Goal: Communication & Community: Answer question/provide support

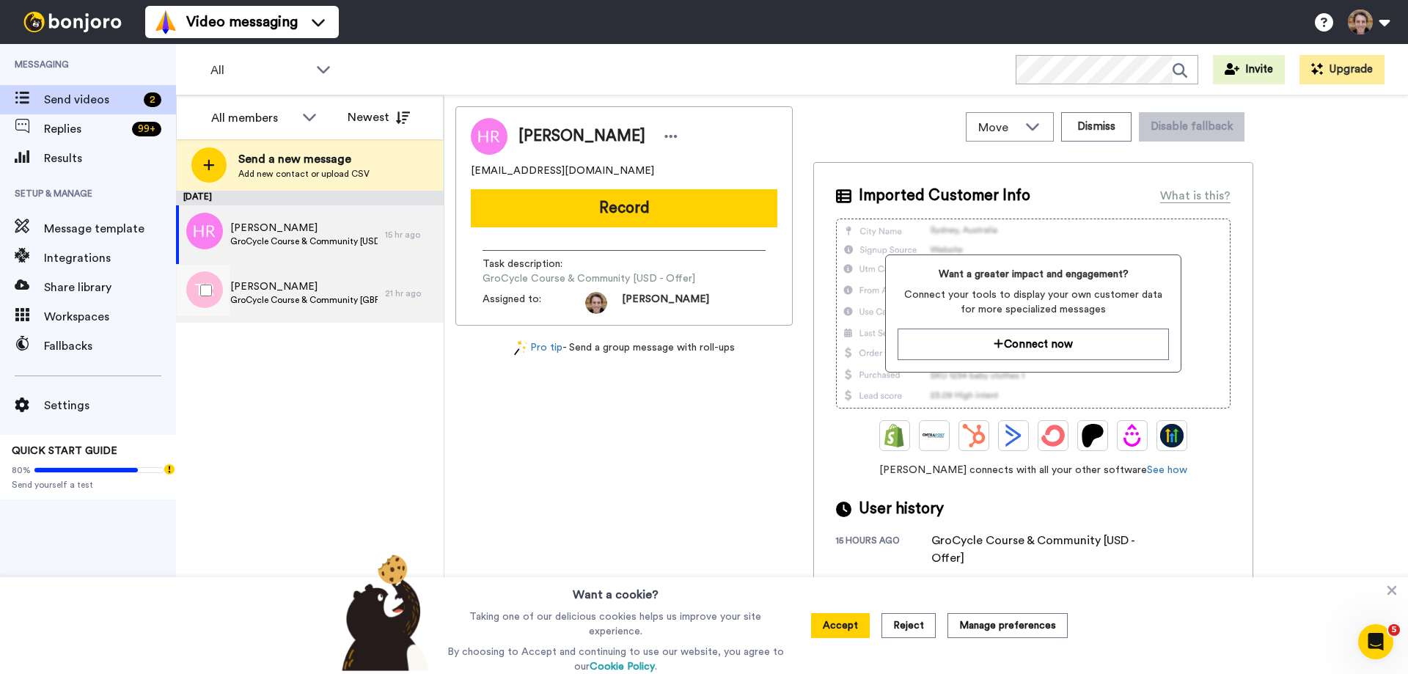
click at [283, 277] on div "[PERSON_NAME] GroCycle Course & Community [GBP Offer]" at bounding box center [280, 293] width 209 height 59
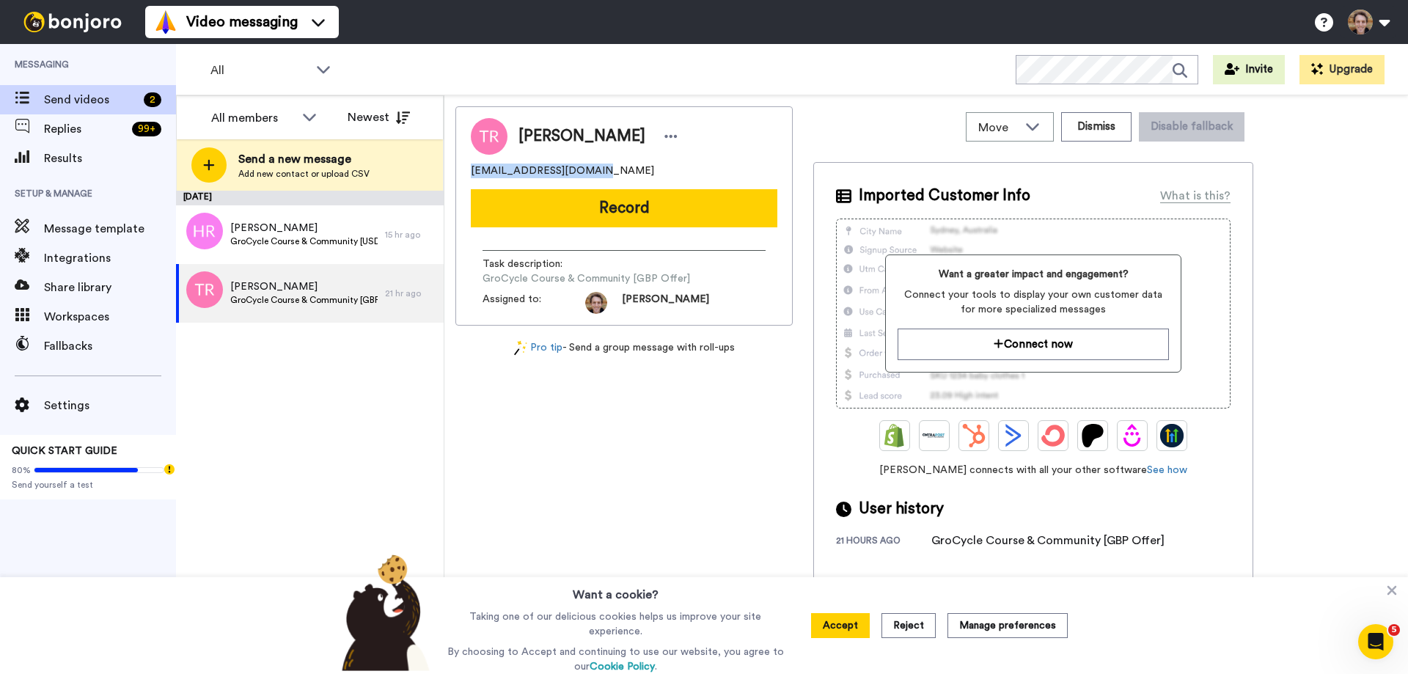
drag, startPoint x: 600, startPoint y: 169, endPoint x: 467, endPoint y: 174, distance: 132.8
click at [467, 174] on div "[PERSON_NAME] [EMAIL_ADDRESS][DOMAIN_NAME] Record Task description : GroCycle C…" at bounding box center [623, 215] width 337 height 219
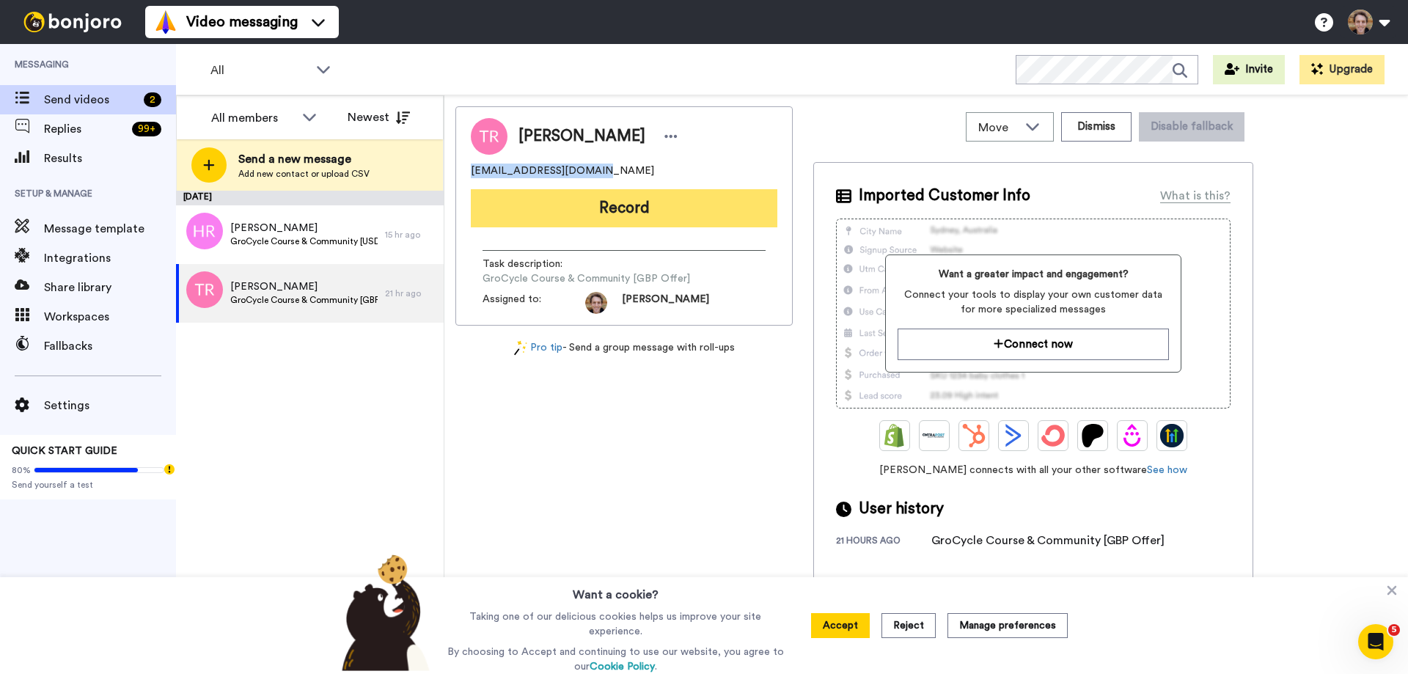
copy span "[EMAIL_ADDRESS][DOMAIN_NAME]"
click at [601, 211] on button "Record" at bounding box center [624, 208] width 307 height 38
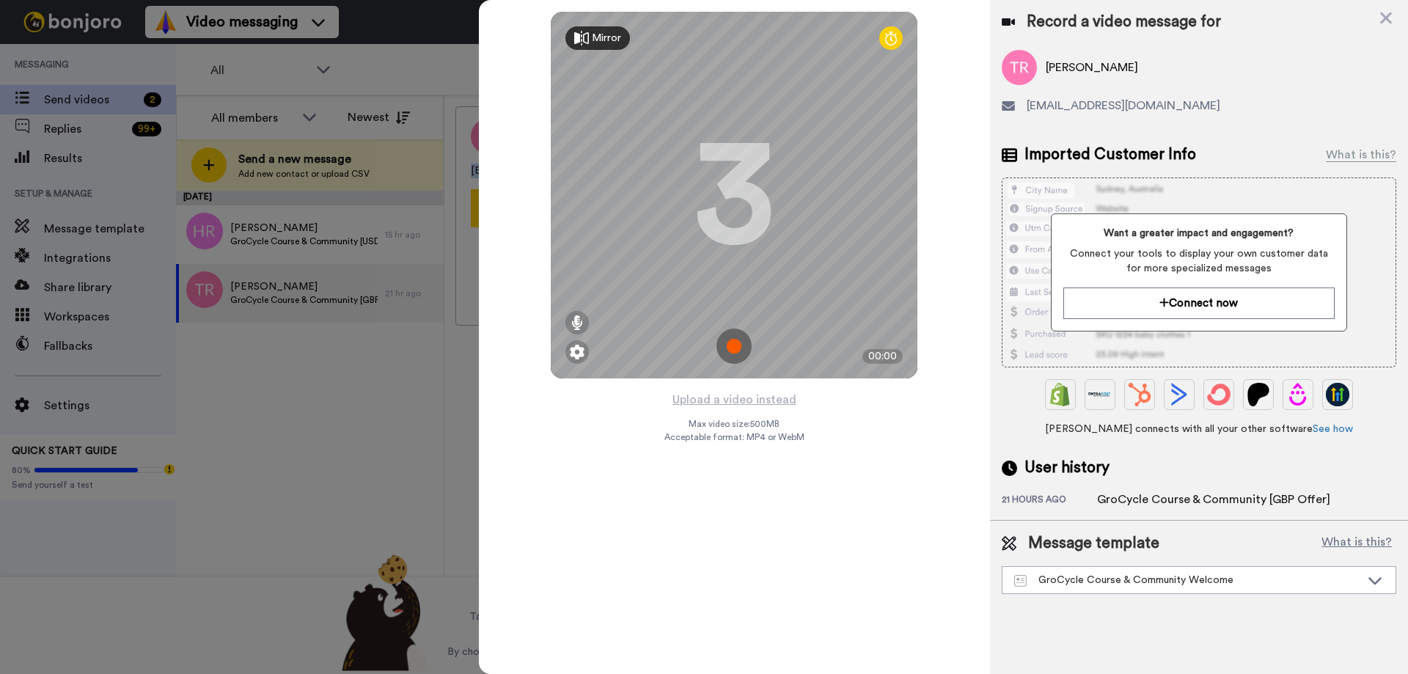
click at [733, 349] on img at bounding box center [733, 346] width 35 height 35
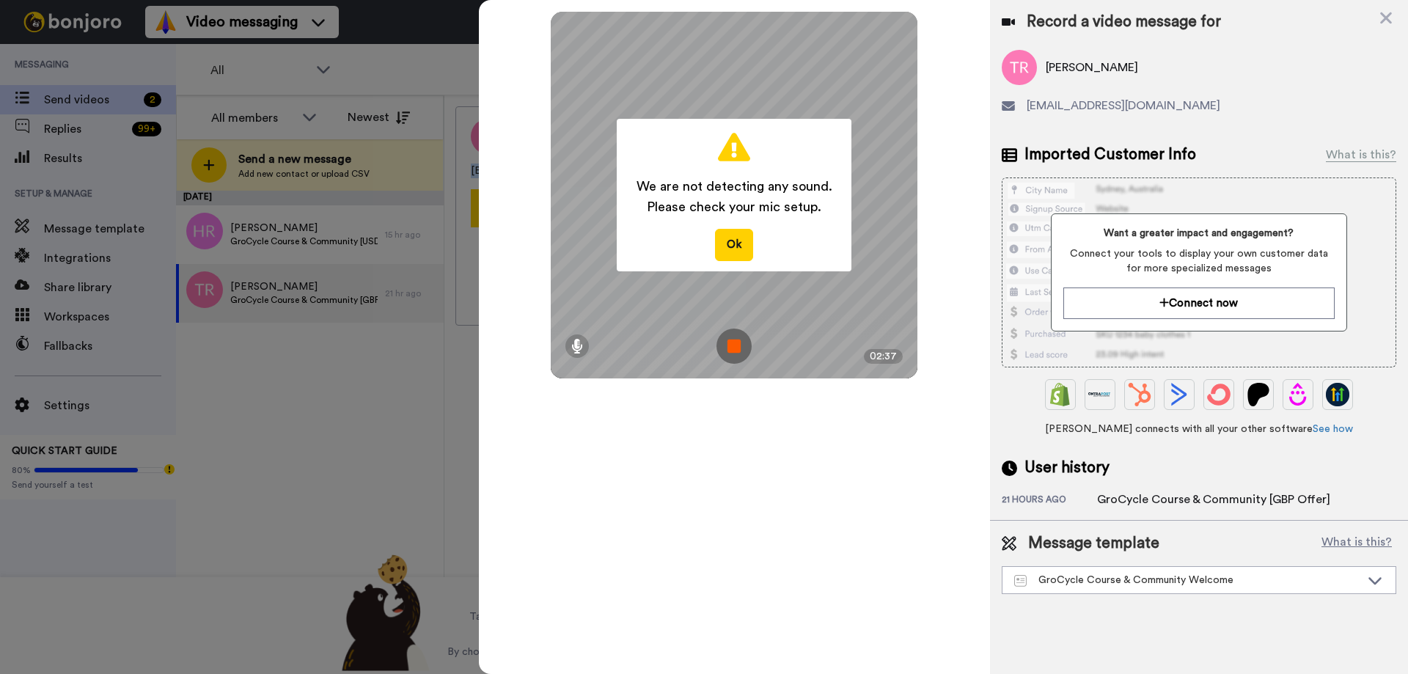
click at [729, 346] on img at bounding box center [733, 346] width 35 height 35
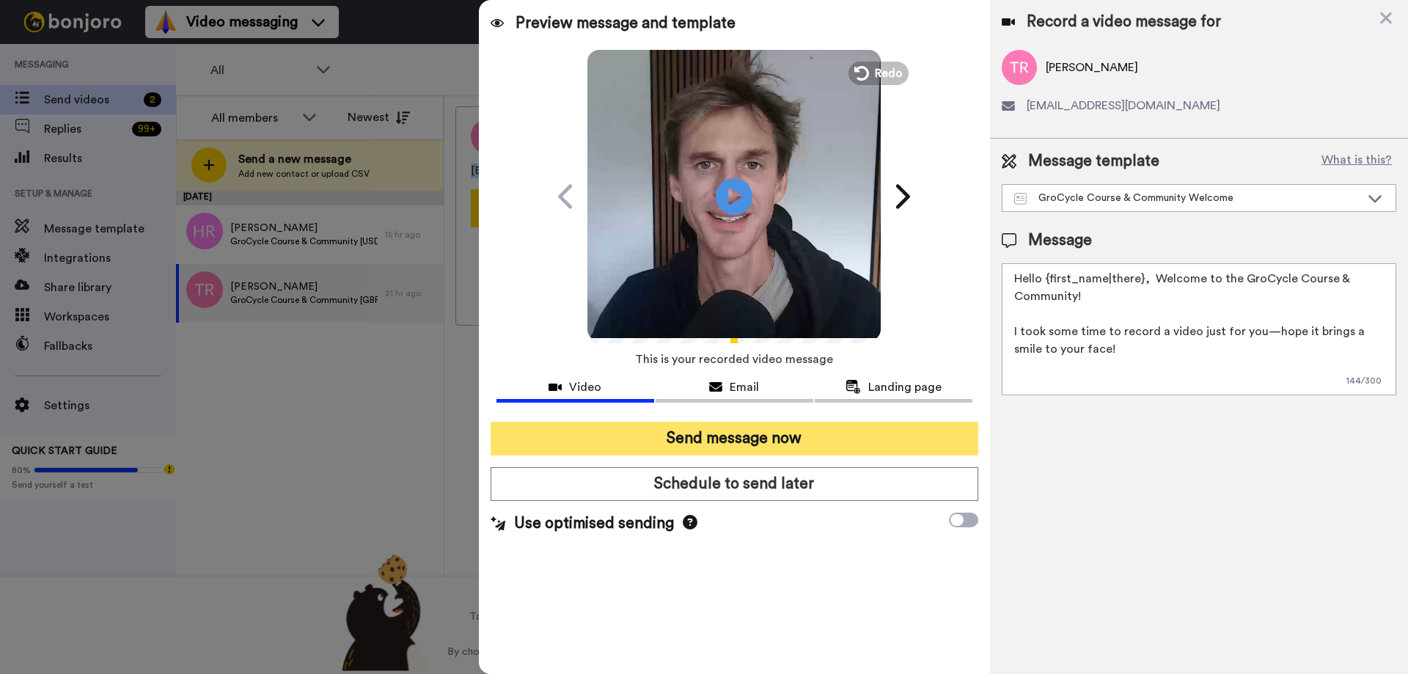
click at [780, 441] on button "Send message now" at bounding box center [735, 439] width 488 height 34
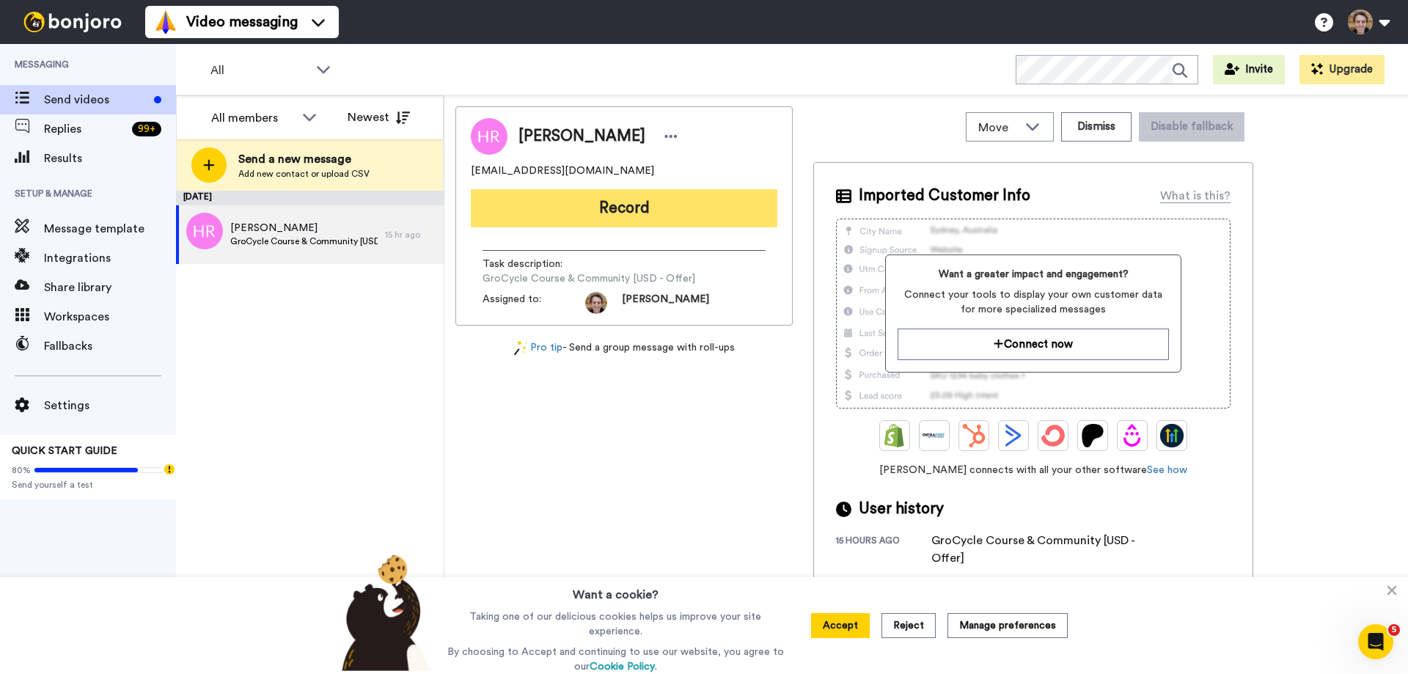
click at [604, 198] on button "Record" at bounding box center [624, 208] width 307 height 38
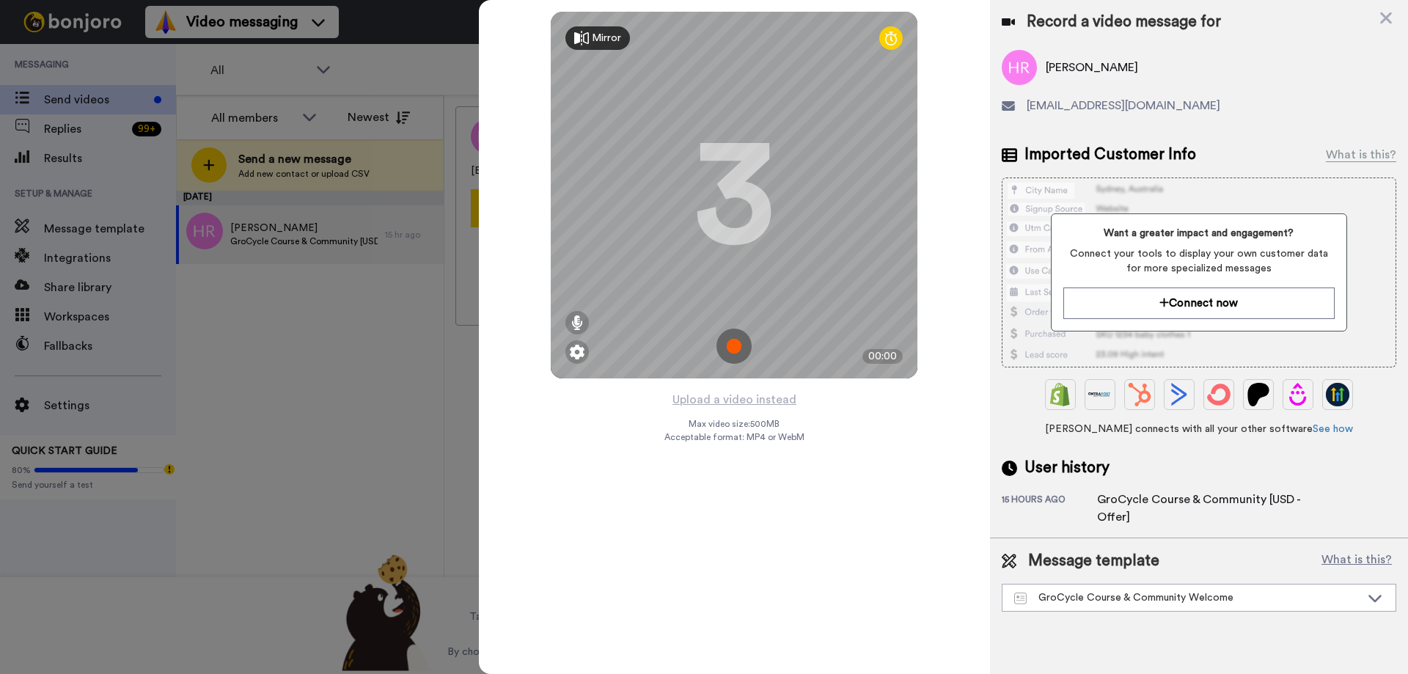
click at [736, 353] on img at bounding box center [733, 346] width 35 height 35
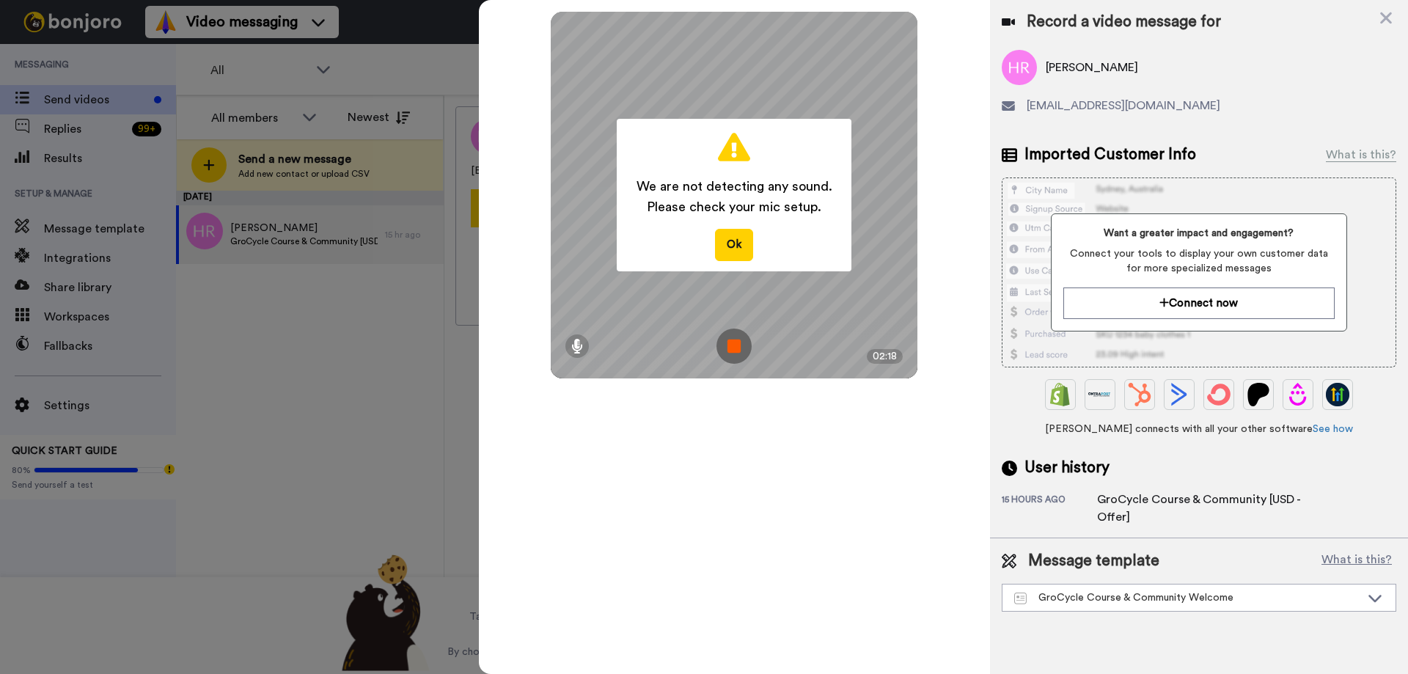
click at [736, 353] on img at bounding box center [733, 346] width 35 height 35
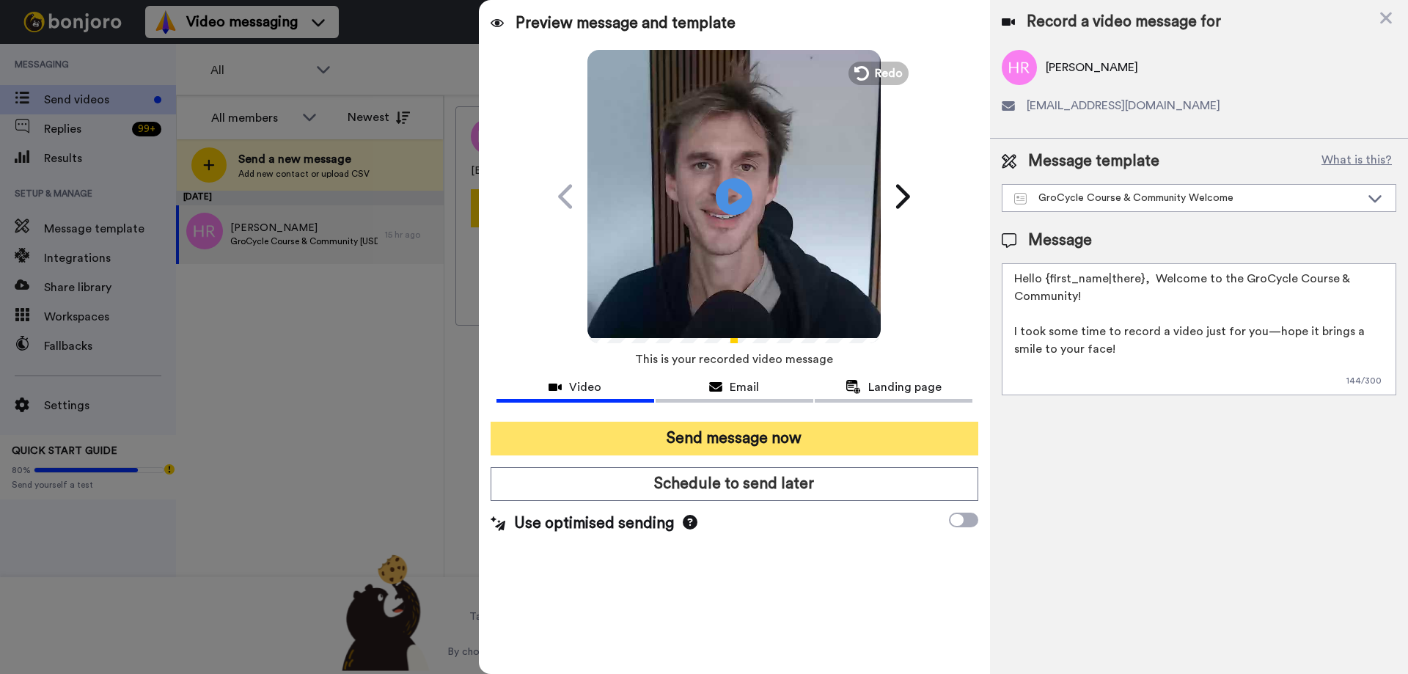
click at [858, 439] on button "Send message now" at bounding box center [735, 439] width 488 height 34
